Goal: Feedback & Contribution: Leave review/rating

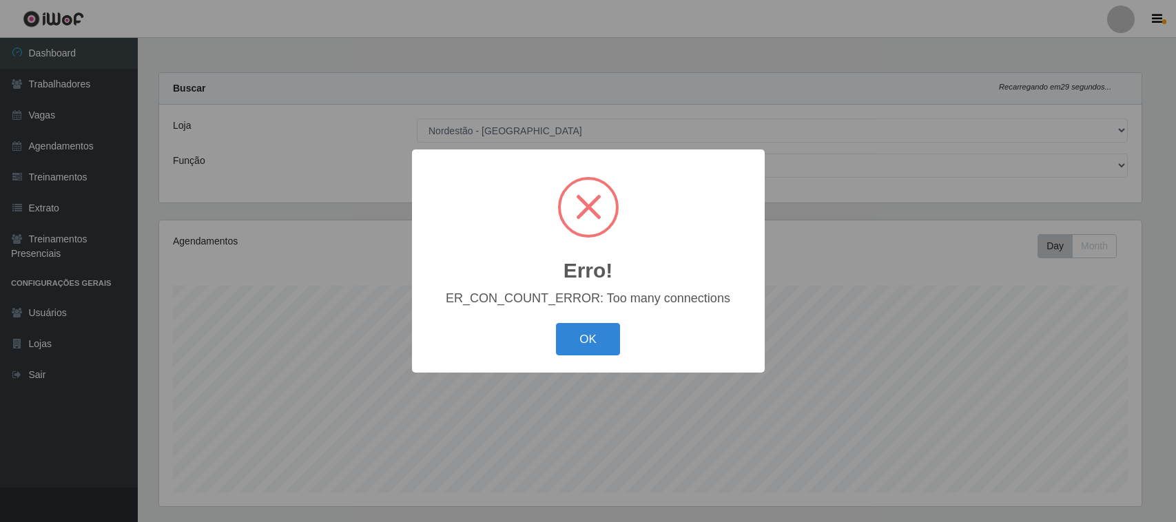
select select "420"
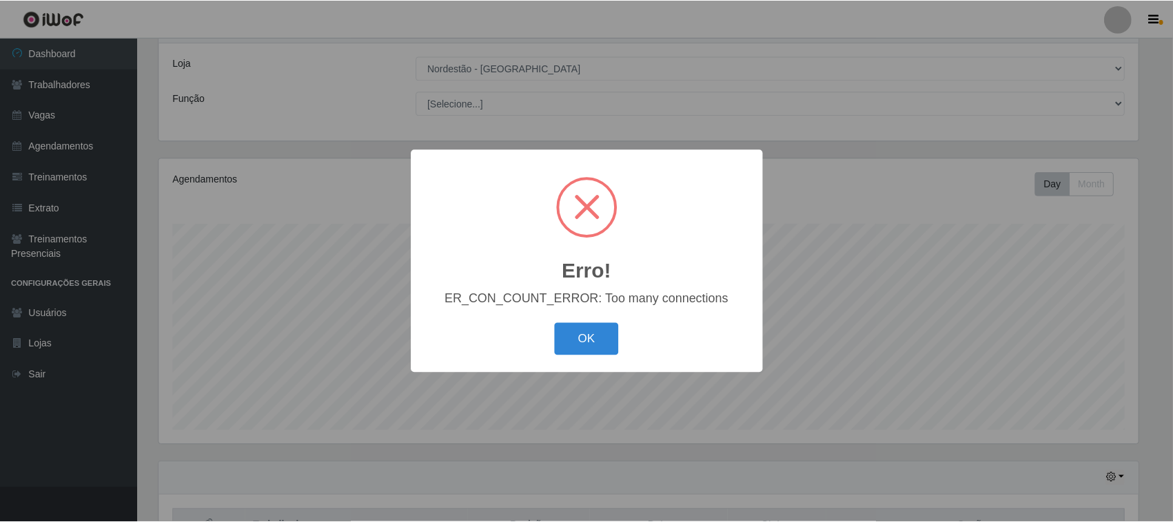
scroll to position [287, 983]
click at [579, 336] on button "OK" at bounding box center [588, 339] width 64 height 32
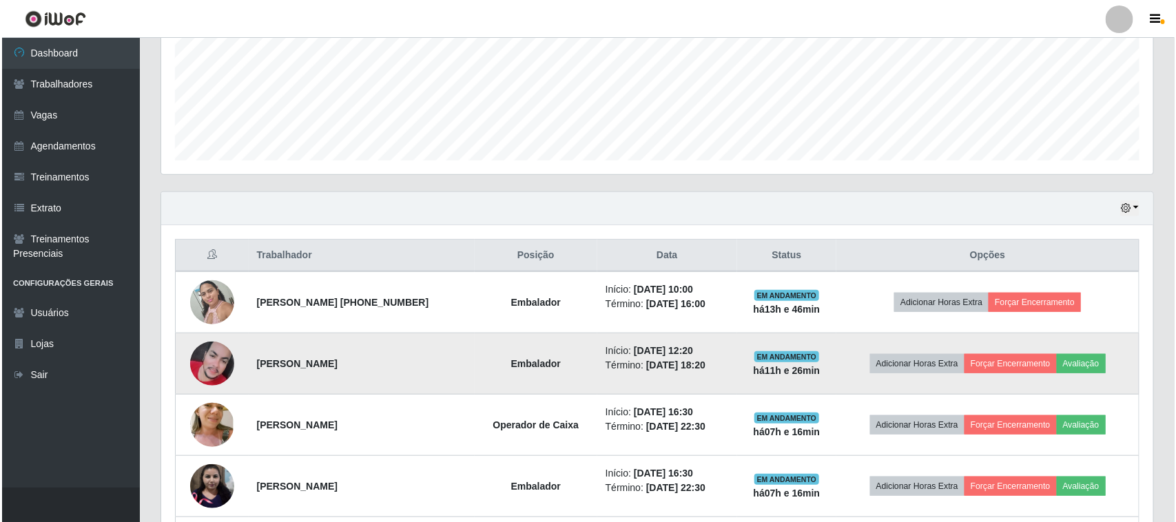
scroll to position [493, 0]
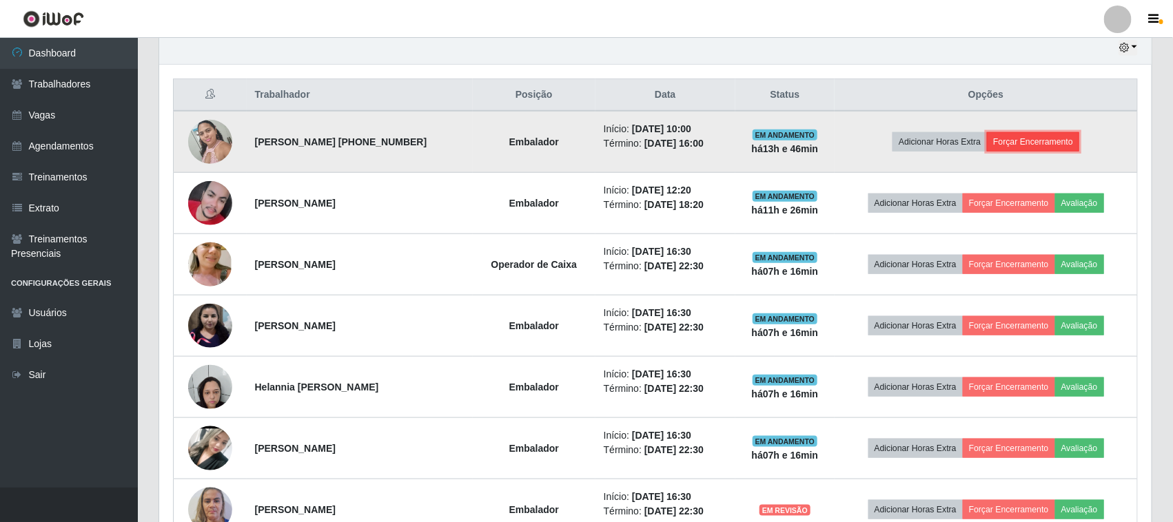
click at [1032, 143] on button "Forçar Encerramento" at bounding box center [1033, 141] width 92 height 19
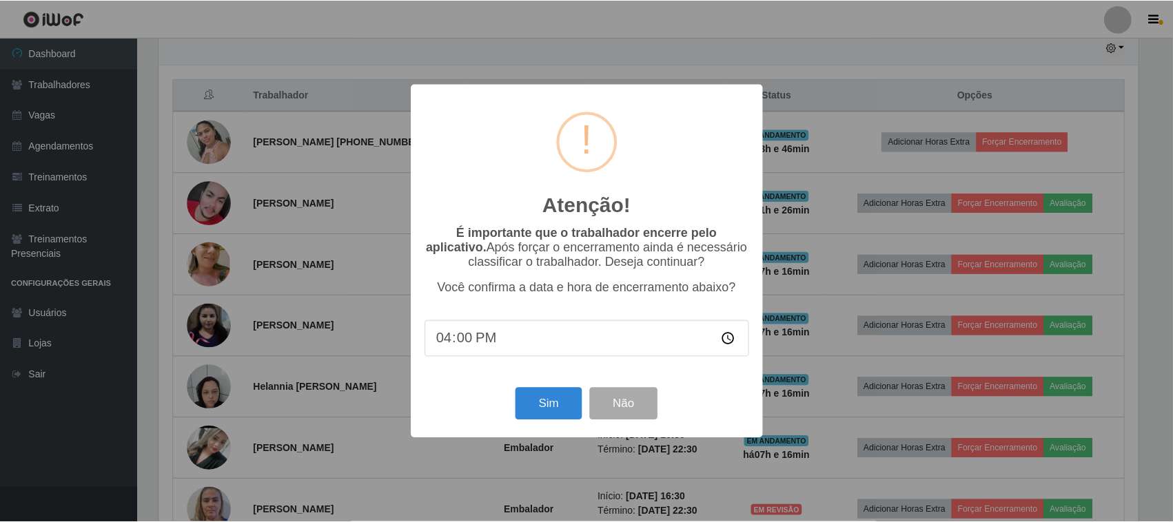
scroll to position [287, 983]
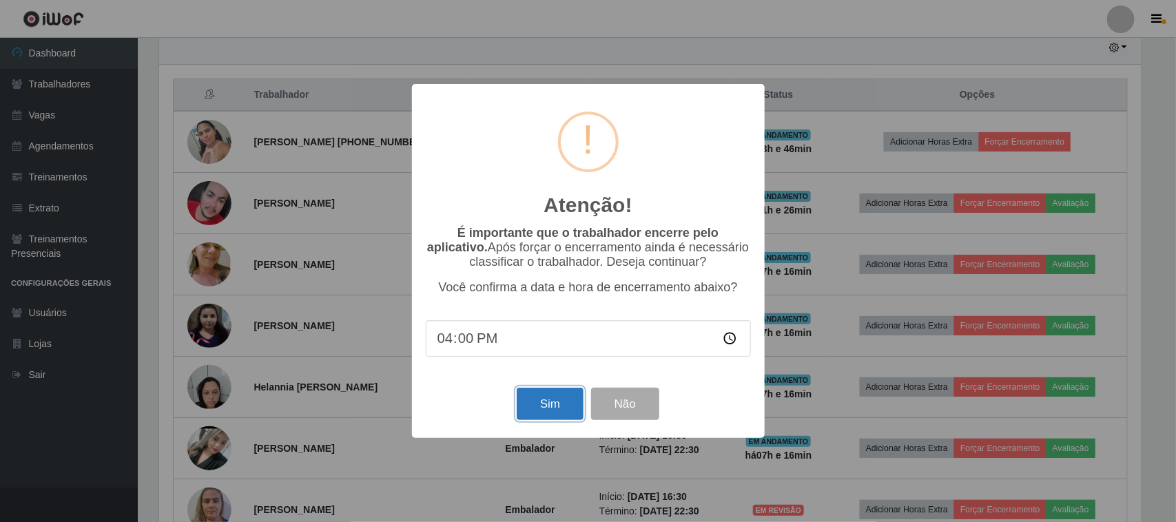
click at [537, 414] on button "Sim" at bounding box center [550, 404] width 67 height 32
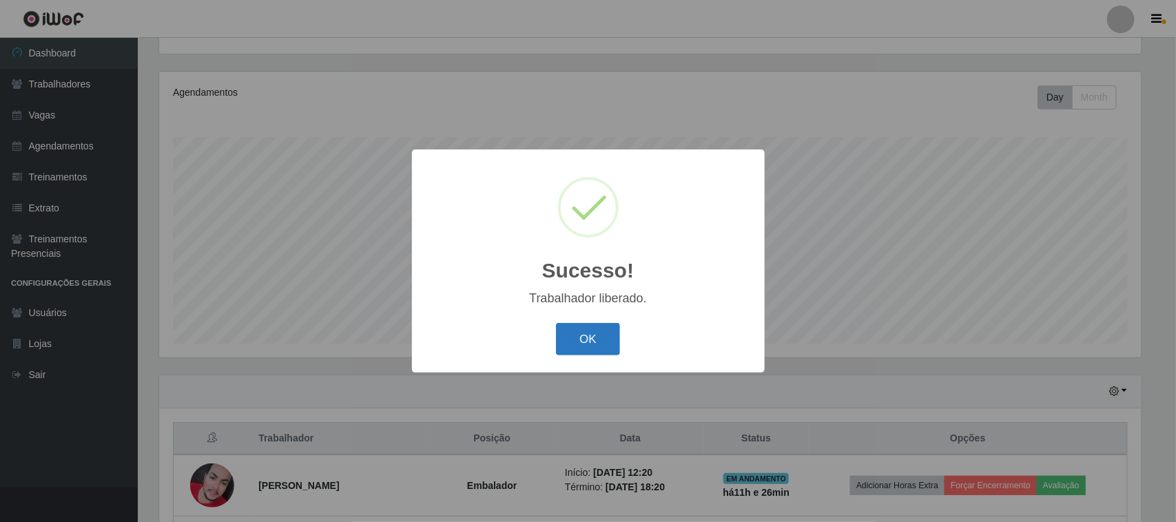
click at [598, 331] on button "OK" at bounding box center [588, 339] width 64 height 32
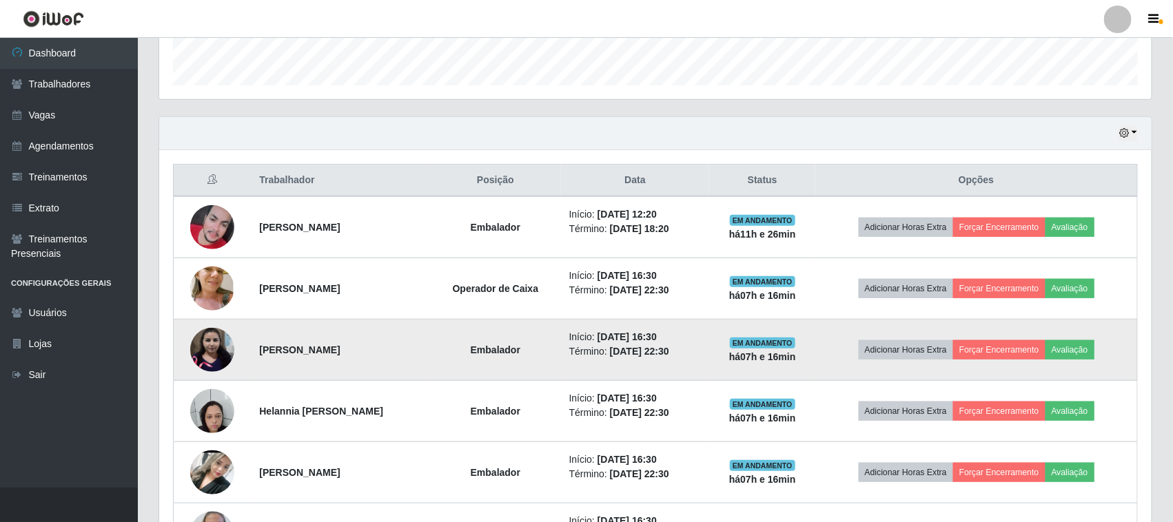
scroll to position [493, 0]
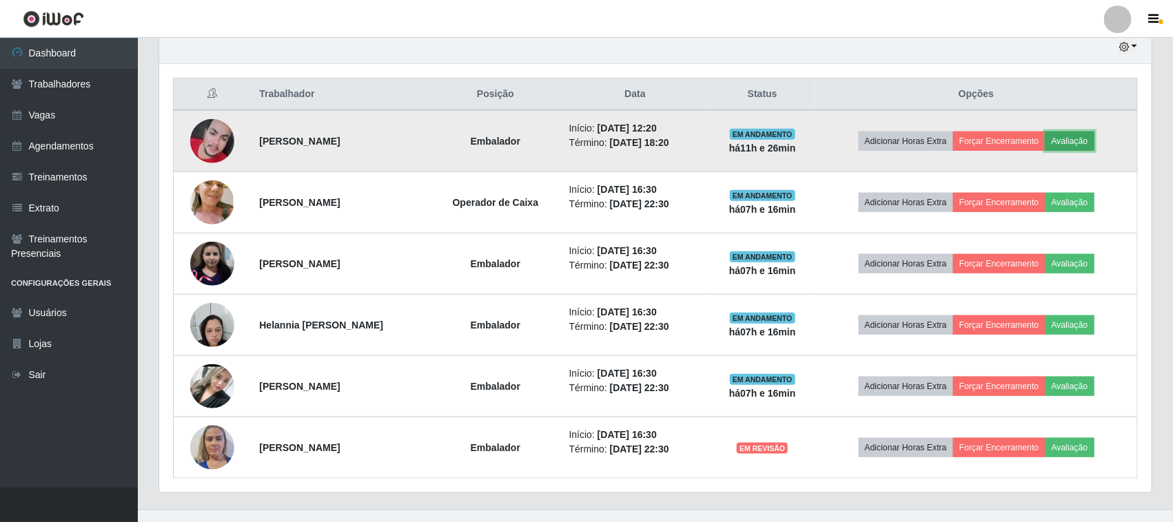
click at [1084, 142] on button "Avaliação" at bounding box center [1069, 141] width 49 height 19
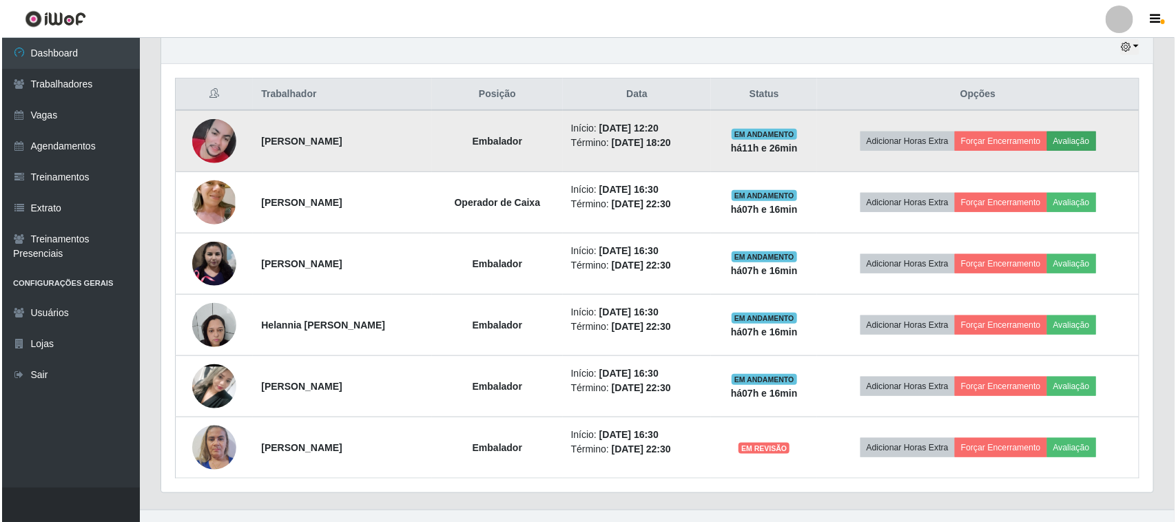
scroll to position [287, 983]
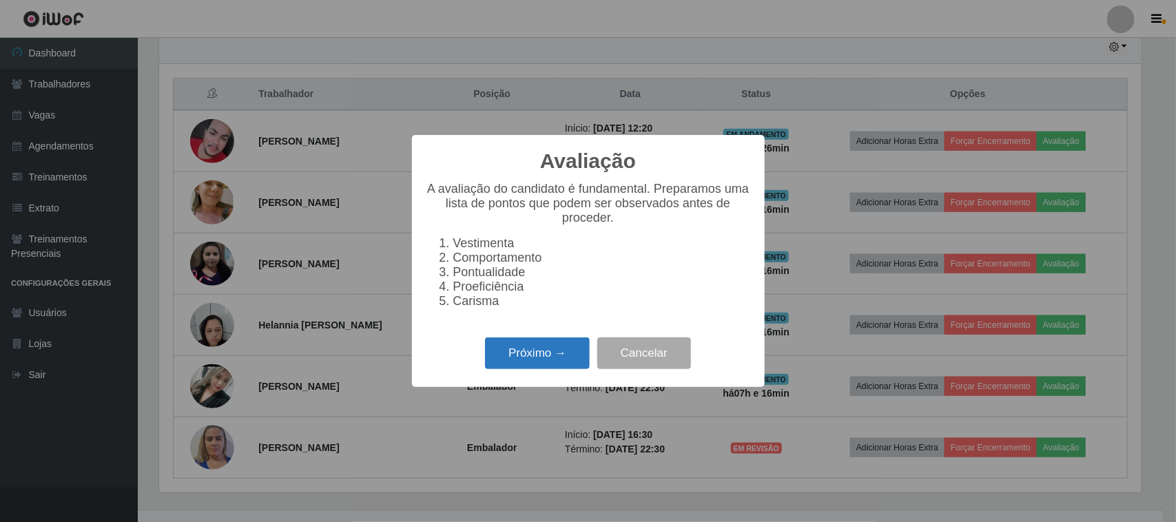
click at [548, 370] on button "Próximo →" at bounding box center [537, 354] width 105 height 32
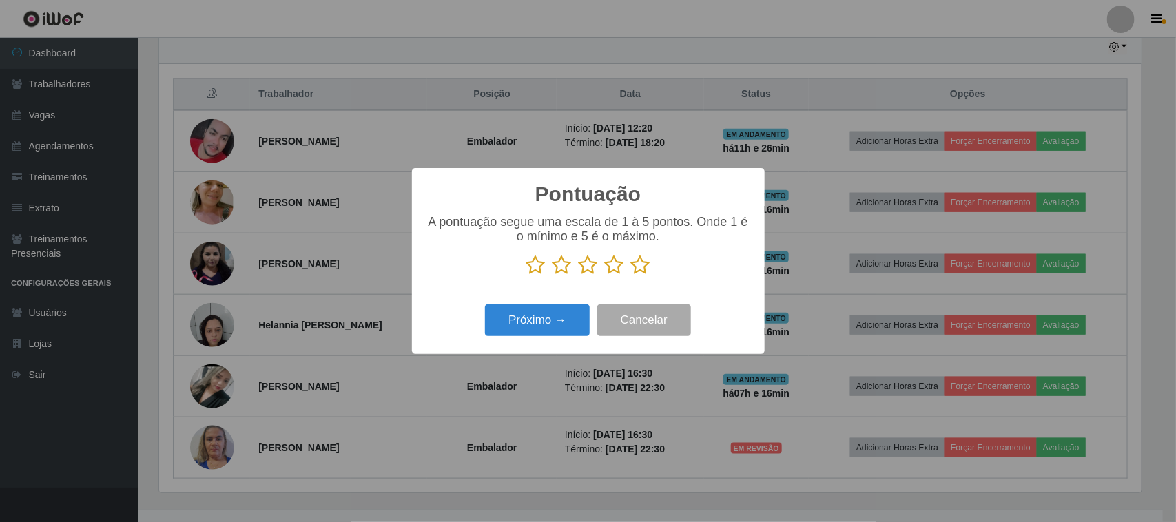
scroll to position [688785, 688088]
click at [641, 272] on icon at bounding box center [640, 265] width 19 height 21
click at [631, 276] on input "radio" at bounding box center [631, 276] width 0 height 0
click at [551, 327] on button "Próximo →" at bounding box center [537, 321] width 105 height 32
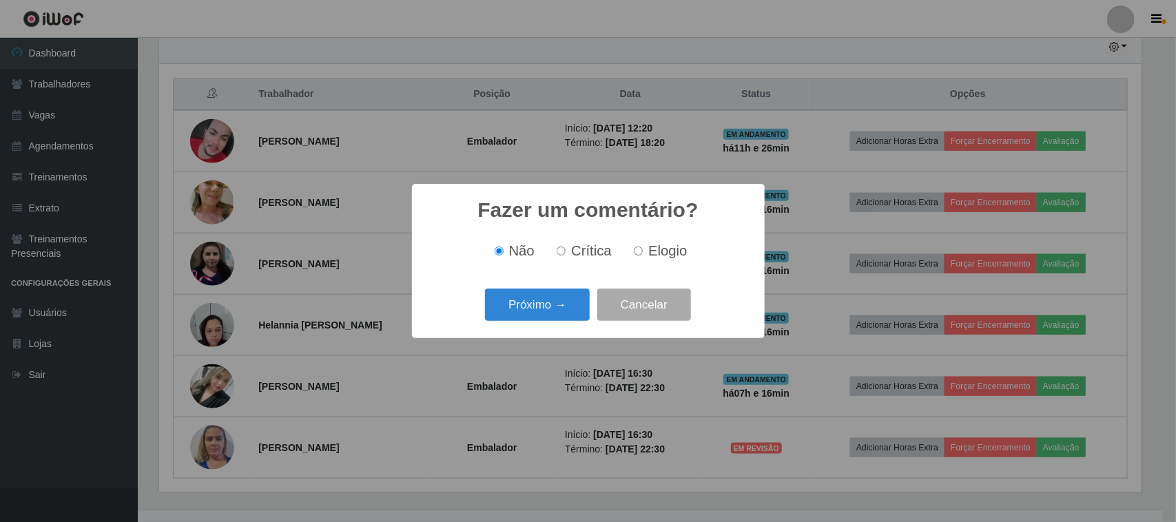
click at [645, 248] on label "Elogio" at bounding box center [657, 251] width 59 height 16
click at [643, 248] on input "Elogio" at bounding box center [638, 251] width 9 height 9
radio input "true"
click at [577, 298] on button "Próximo →" at bounding box center [537, 305] width 105 height 32
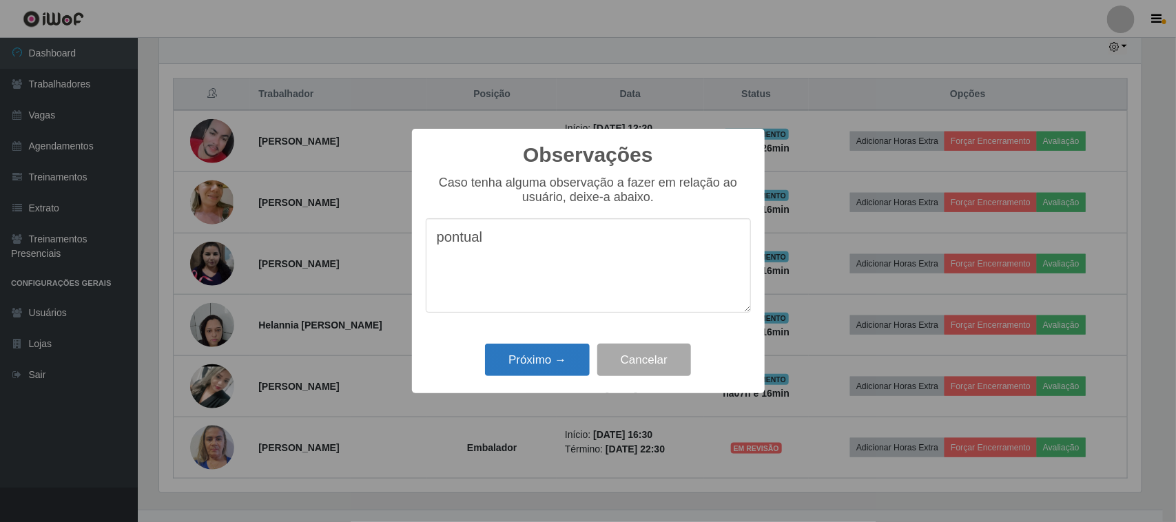
type textarea "pontual"
click at [551, 370] on button "Próximo →" at bounding box center [537, 360] width 105 height 32
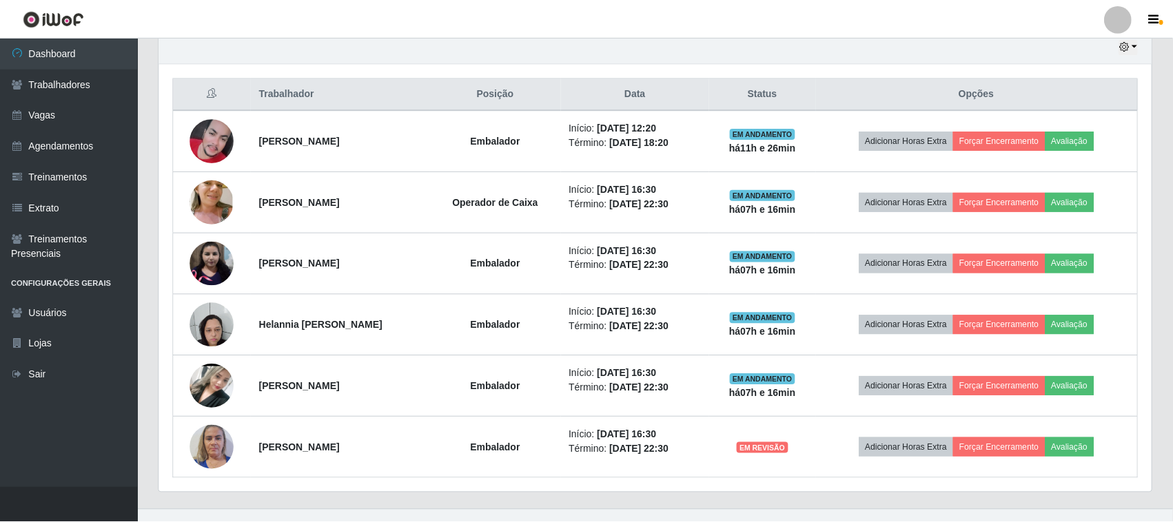
scroll to position [287, 992]
